Goal: Task Accomplishment & Management: Manage account settings

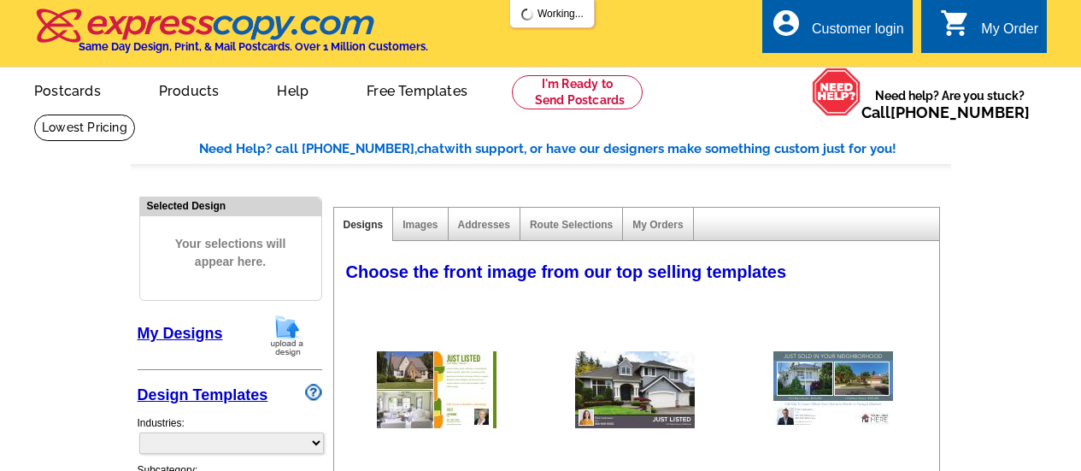
select select "785"
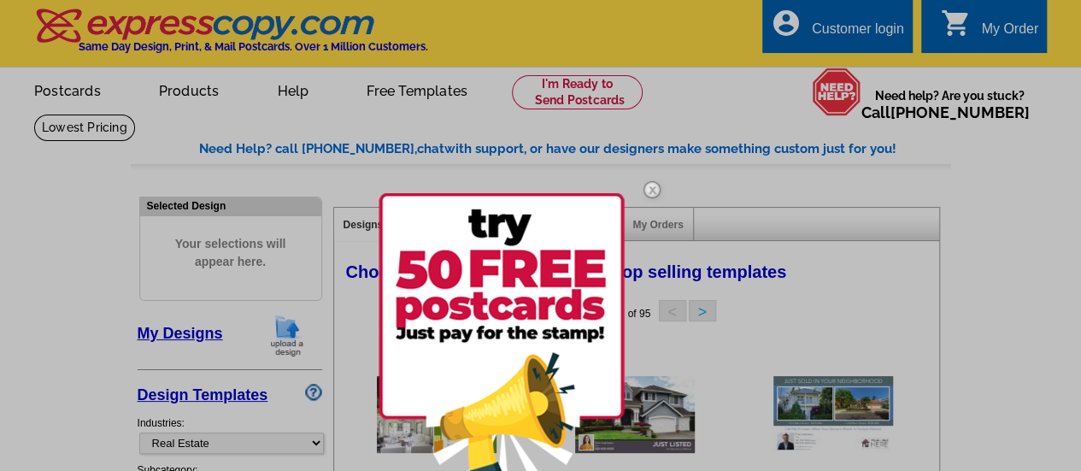
click at [824, 23] on div at bounding box center [540, 235] width 1081 height 471
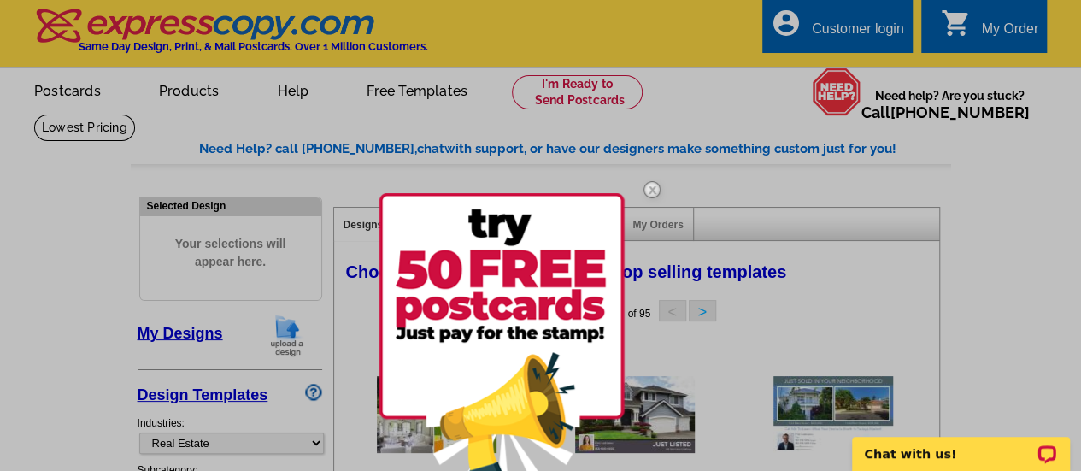
click at [847, 22] on div at bounding box center [540, 235] width 1081 height 471
click at [647, 190] on img at bounding box center [652, 190] width 50 height 50
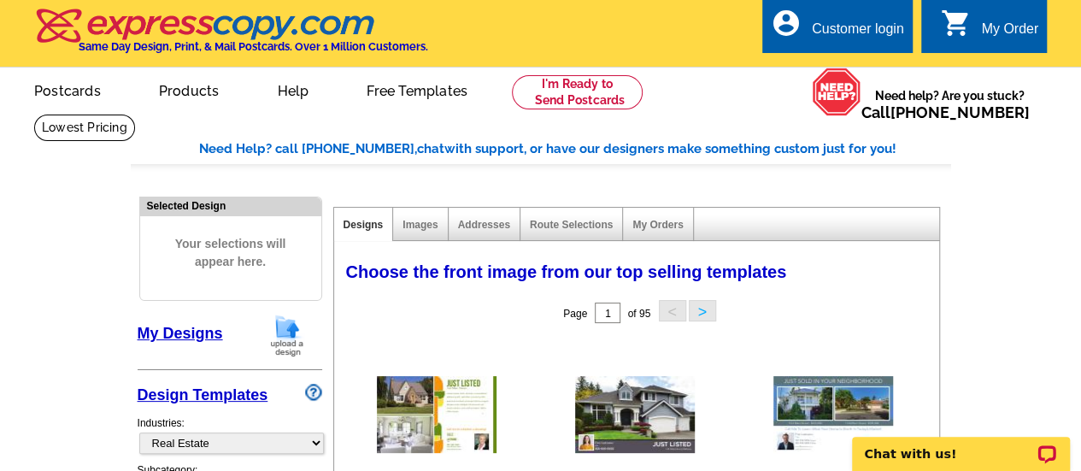
click at [839, 21] on div "Customer login" at bounding box center [858, 33] width 92 height 24
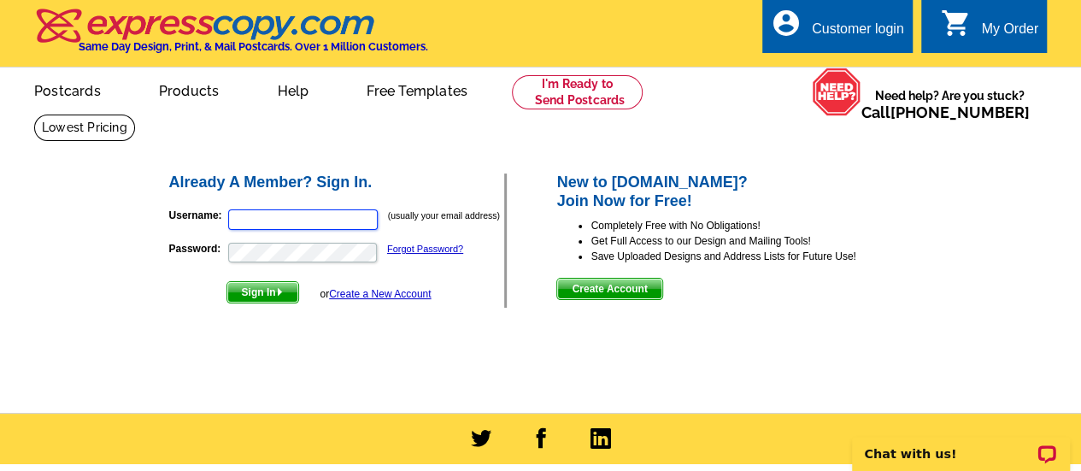
click at [282, 214] on input "Username:" at bounding box center [302, 219] width 149 height 21
type input "designthatworks@mindspring.com"
click at [249, 290] on span "Sign In" at bounding box center [262, 292] width 71 height 21
